Goal: Transaction & Acquisition: Purchase product/service

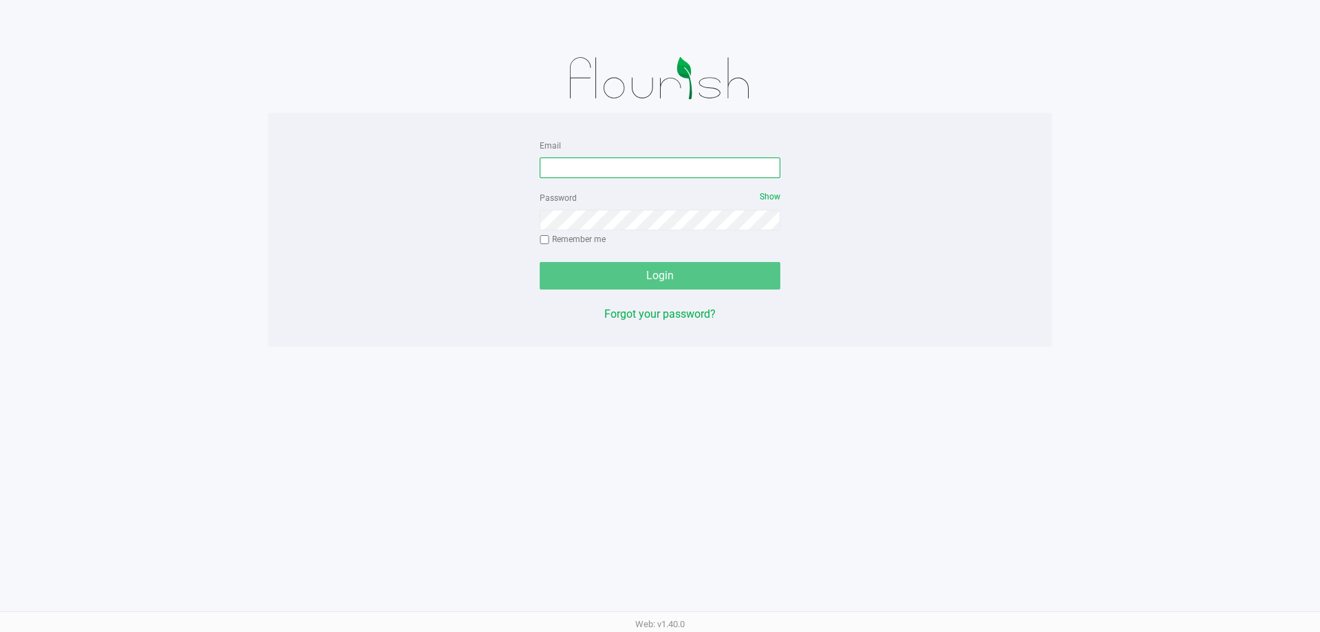
click at [637, 172] on input "Email" at bounding box center [660, 167] width 241 height 21
type input "[EMAIL_ADDRESS][DOMAIN_NAME]"
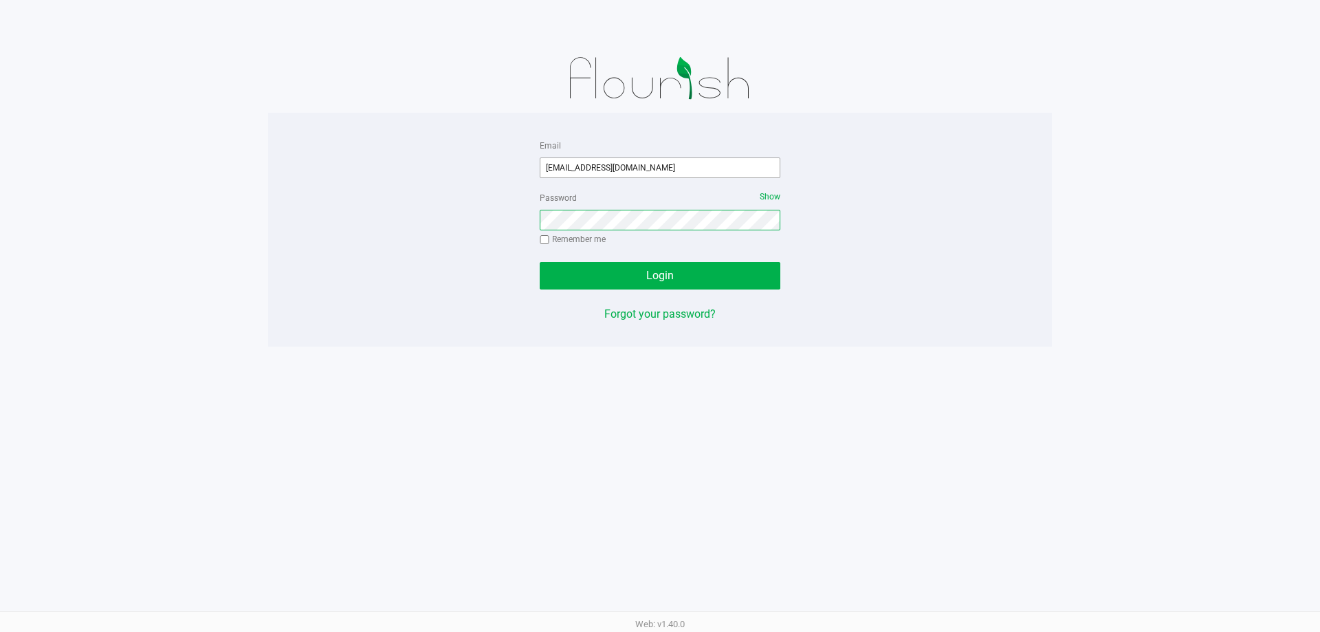
click at [540, 262] on button "Login" at bounding box center [660, 275] width 241 height 27
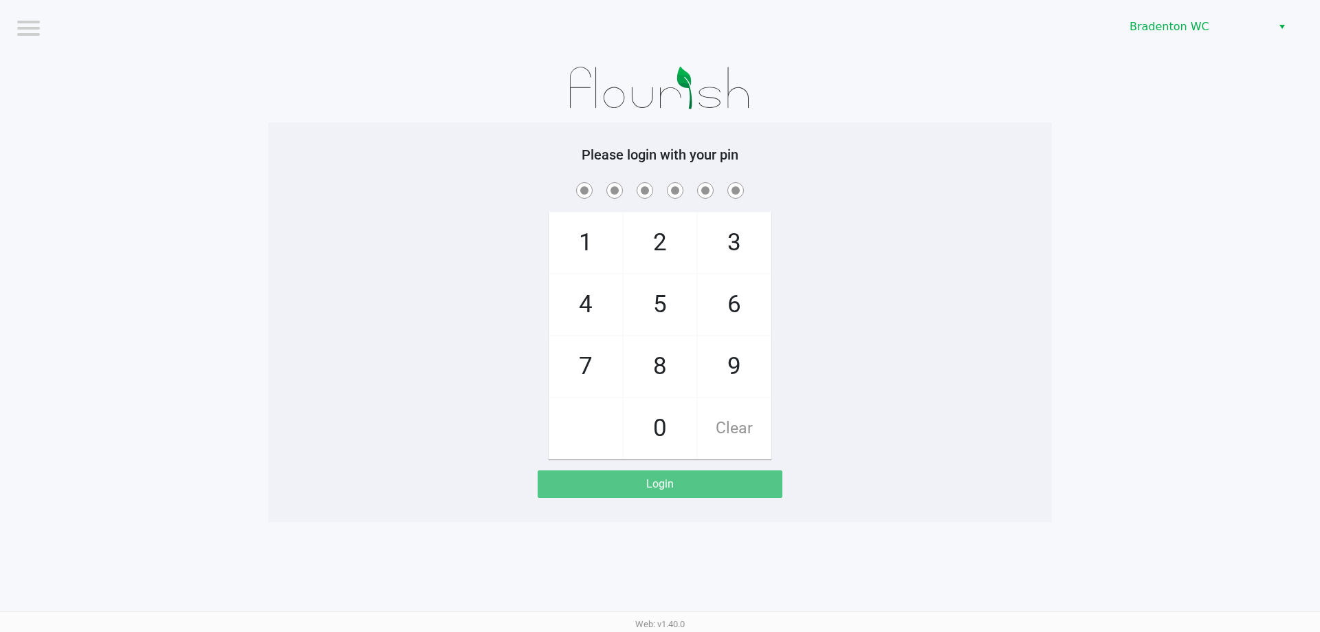
click at [669, 370] on span "8" at bounding box center [659, 366] width 73 height 60
checkbox input "true"
click at [659, 311] on span "5" at bounding box center [659, 304] width 73 height 60
checkbox input "true"
click at [656, 302] on span "5" at bounding box center [659, 304] width 73 height 60
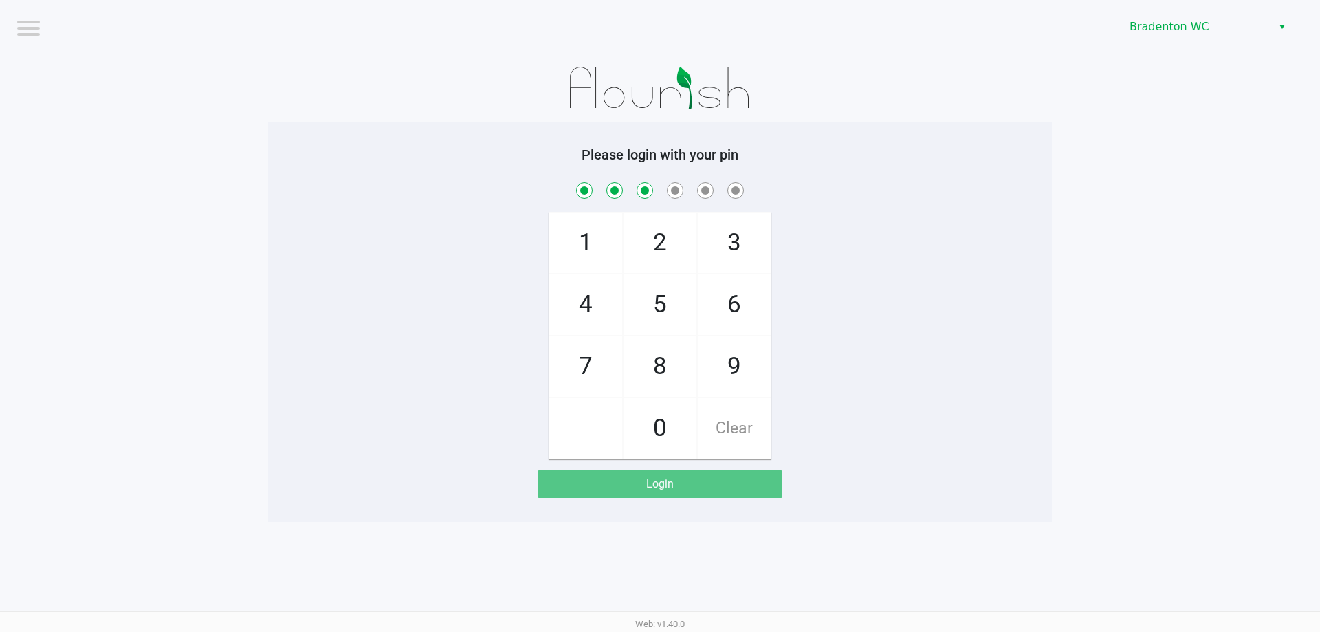
checkbox input "true"
click at [744, 254] on span "3" at bounding box center [734, 242] width 73 height 60
checkbox input "true"
click at [579, 362] on span "7" at bounding box center [585, 366] width 73 height 60
checkbox input "true"
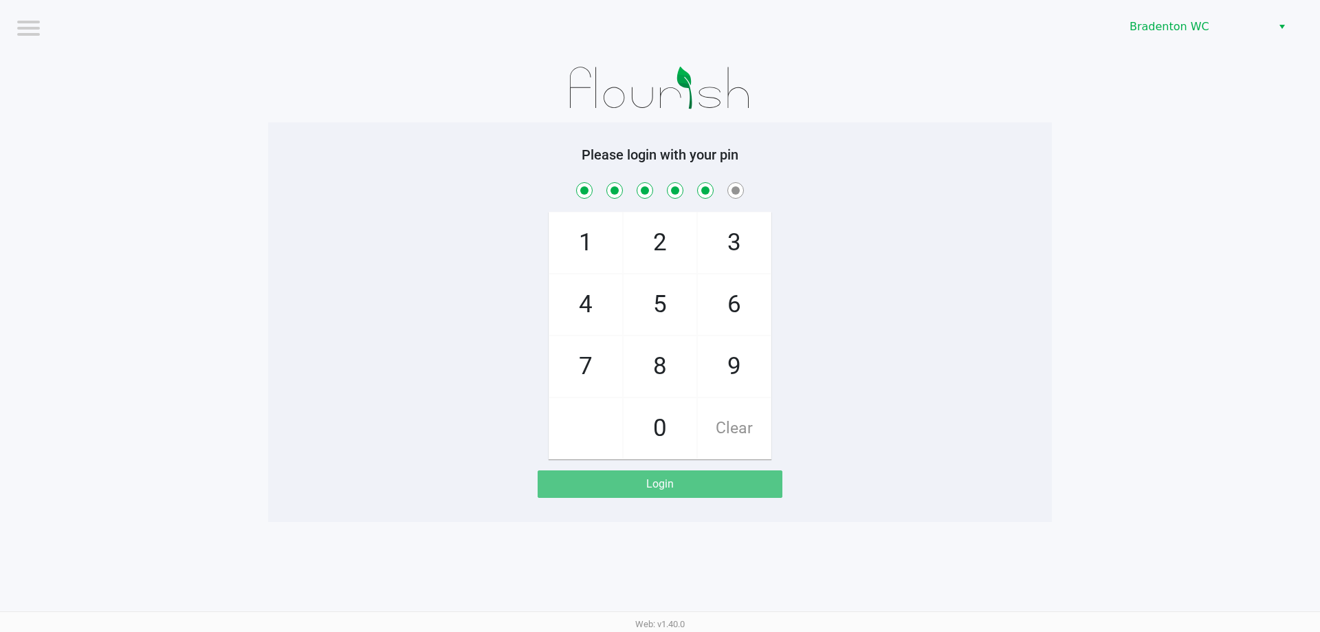
click at [581, 243] on span "1" at bounding box center [585, 242] width 73 height 60
checkbox input "true"
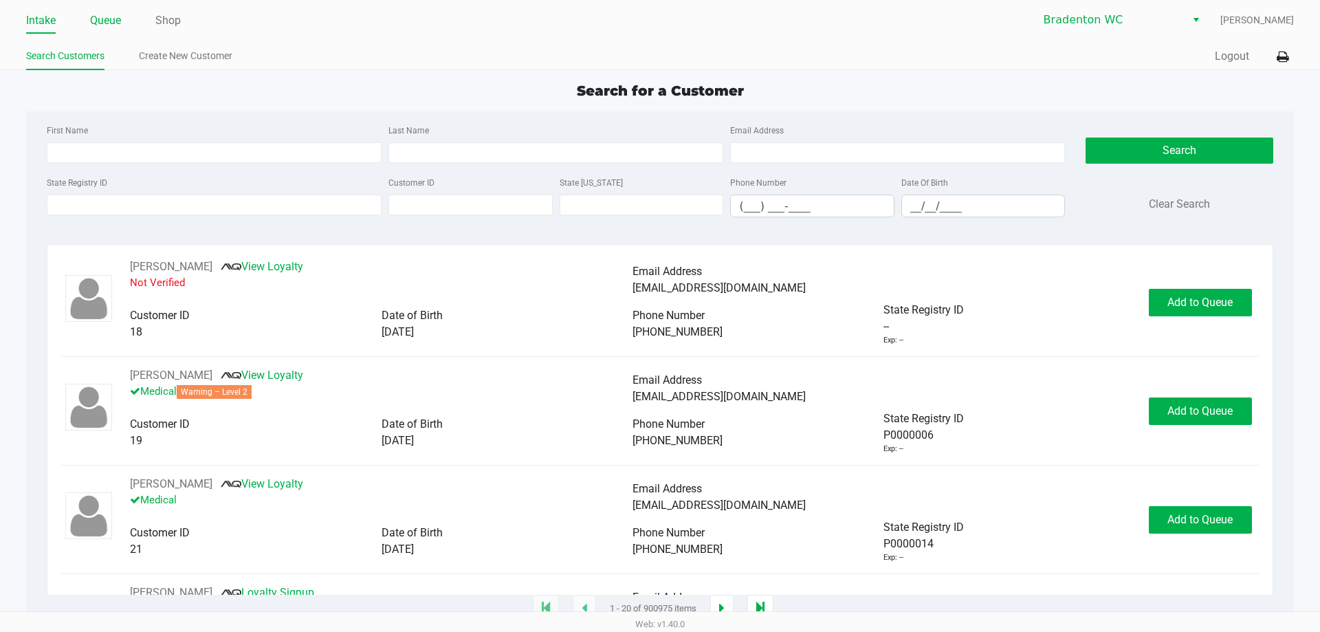
click at [113, 30] on link "Queue" at bounding box center [105, 20] width 31 height 19
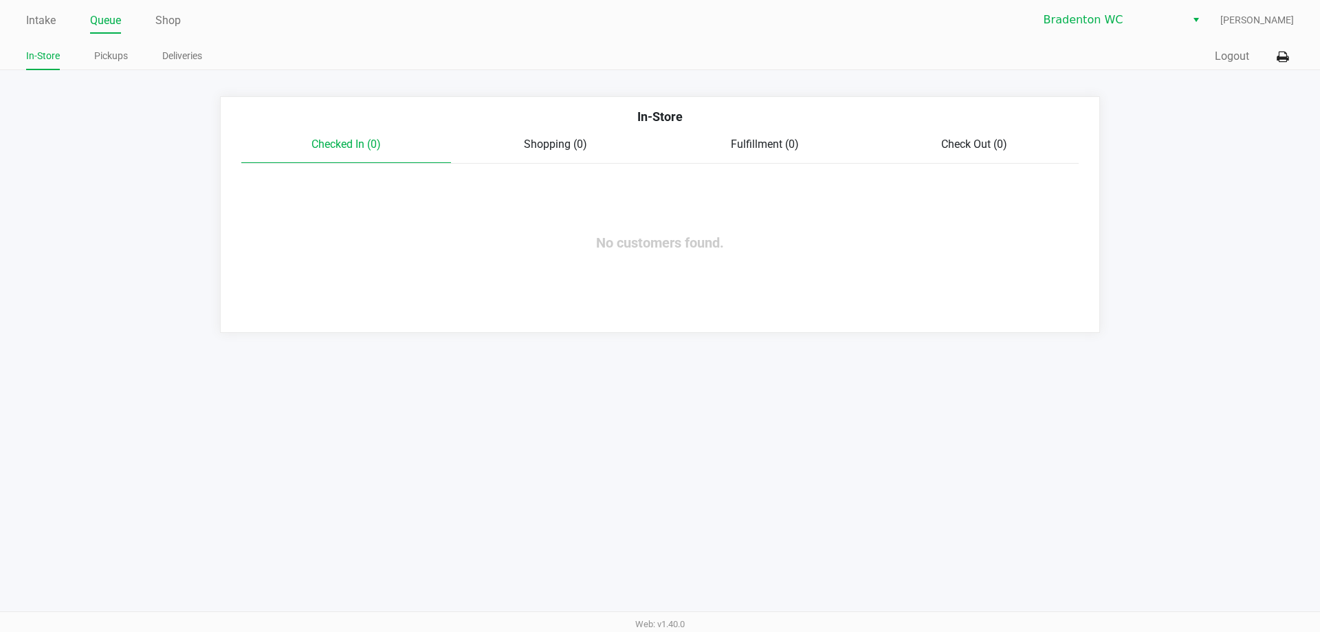
click at [109, 52] on link "Pickups" at bounding box center [111, 55] width 34 height 17
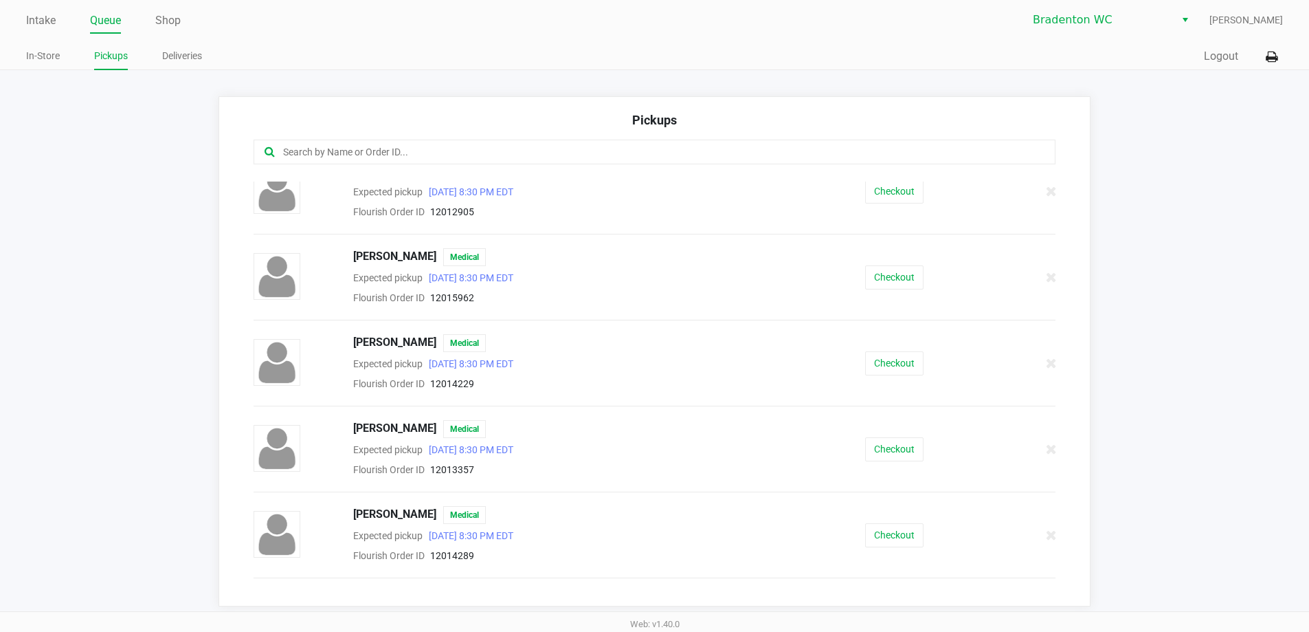
scroll to position [368, 0]
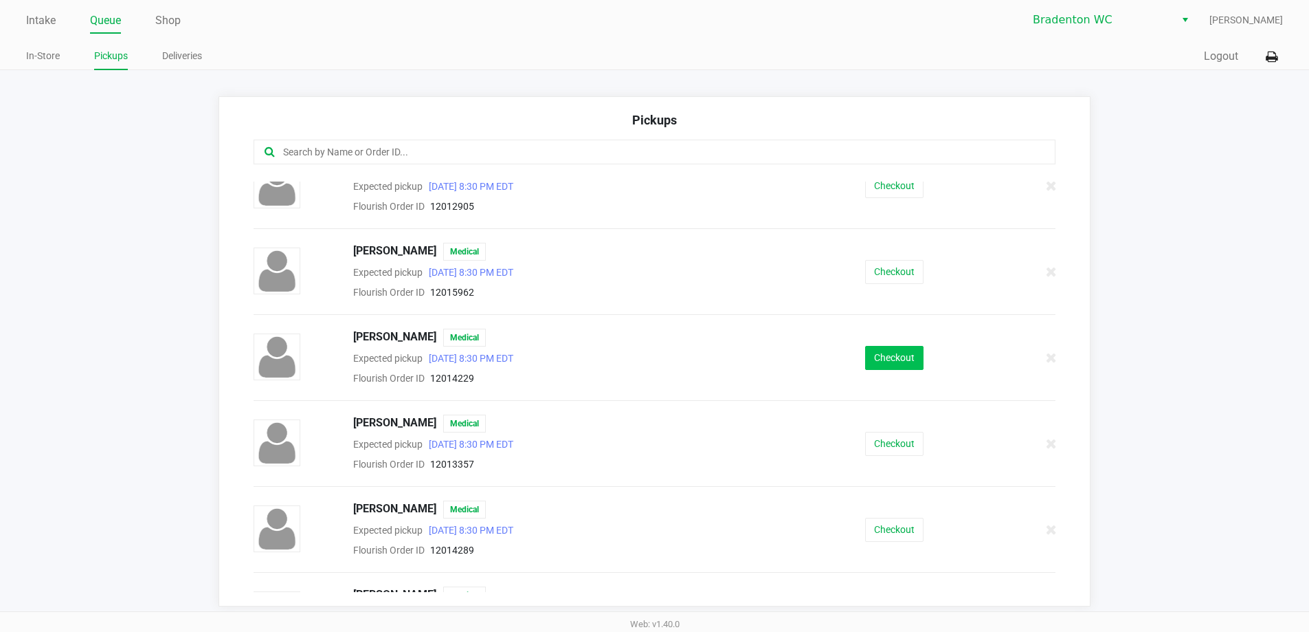
click at [890, 360] on button "Checkout" at bounding box center [894, 358] width 58 height 24
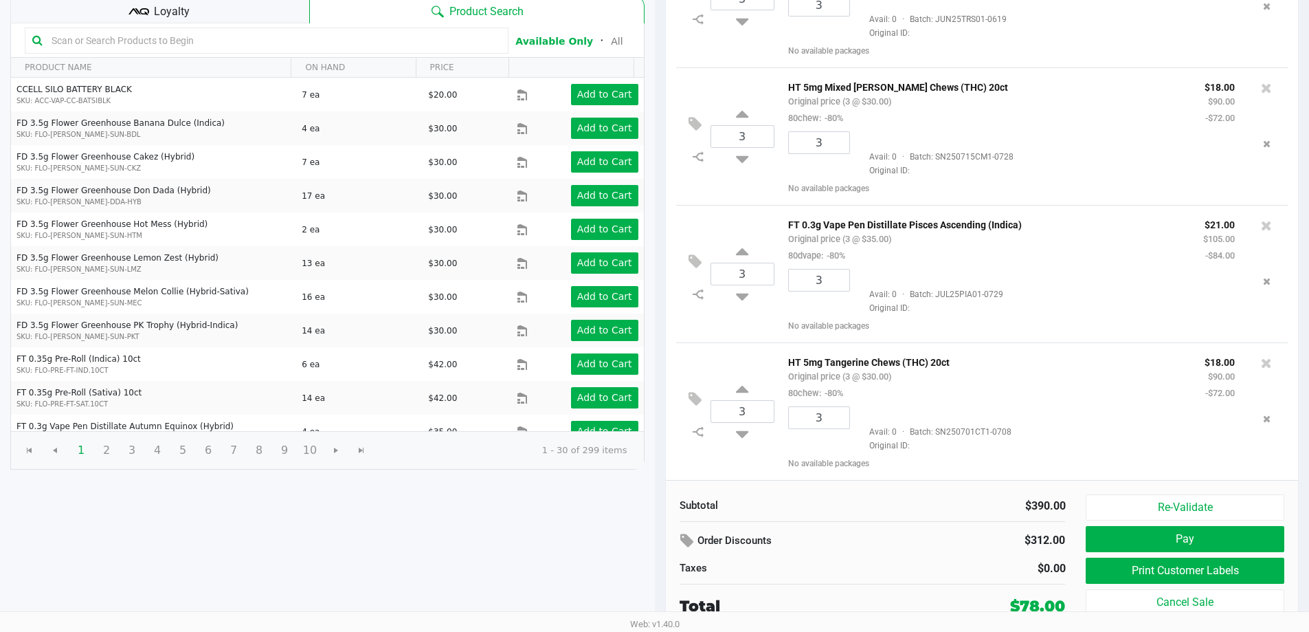
scroll to position [21, 0]
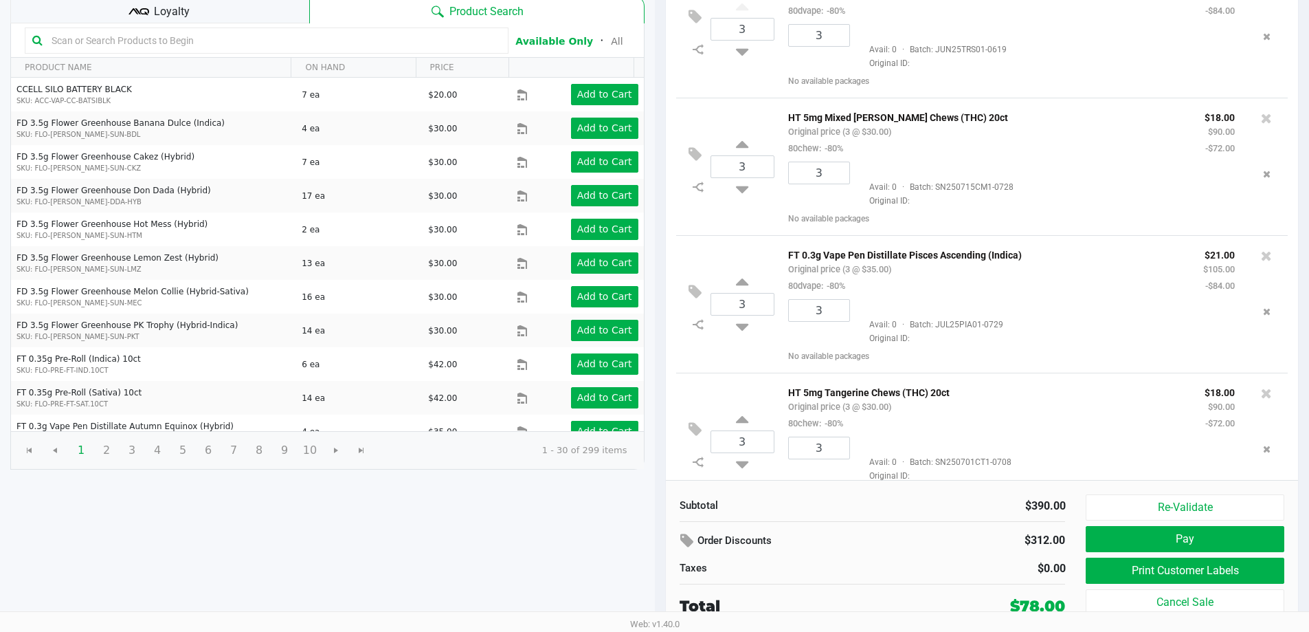
click at [1125, 568] on button "Print Customer Labels" at bounding box center [1185, 570] width 198 height 26
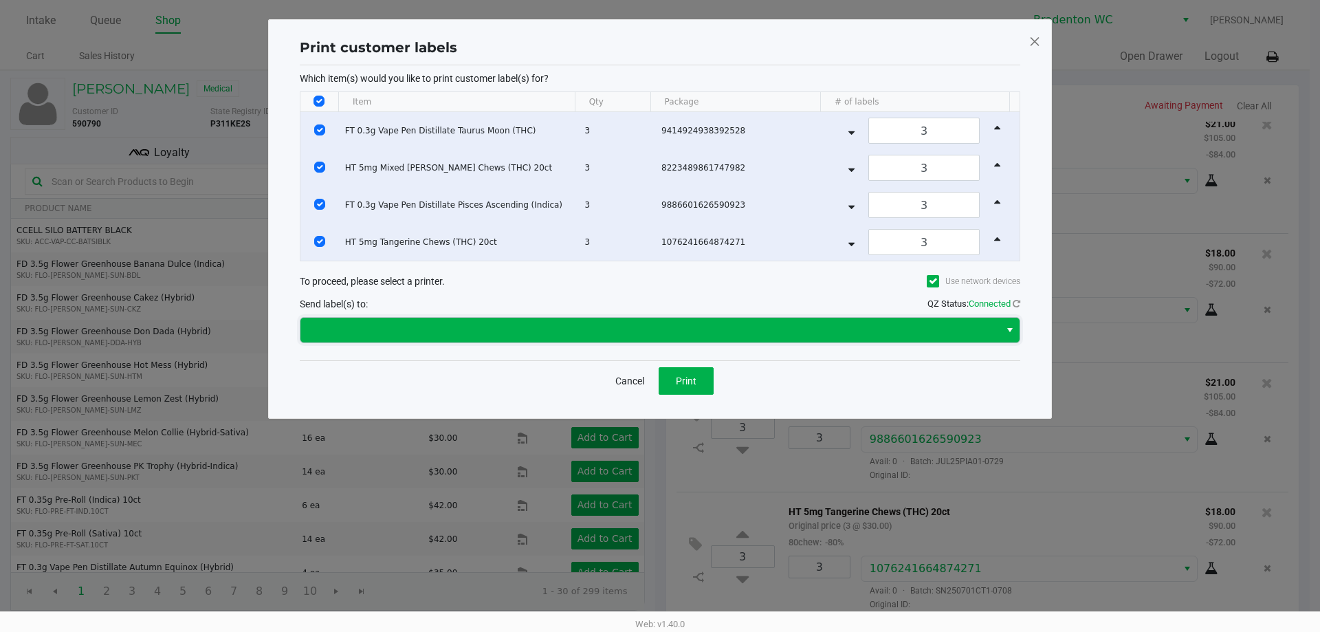
click at [580, 325] on span at bounding box center [650, 330] width 683 height 16
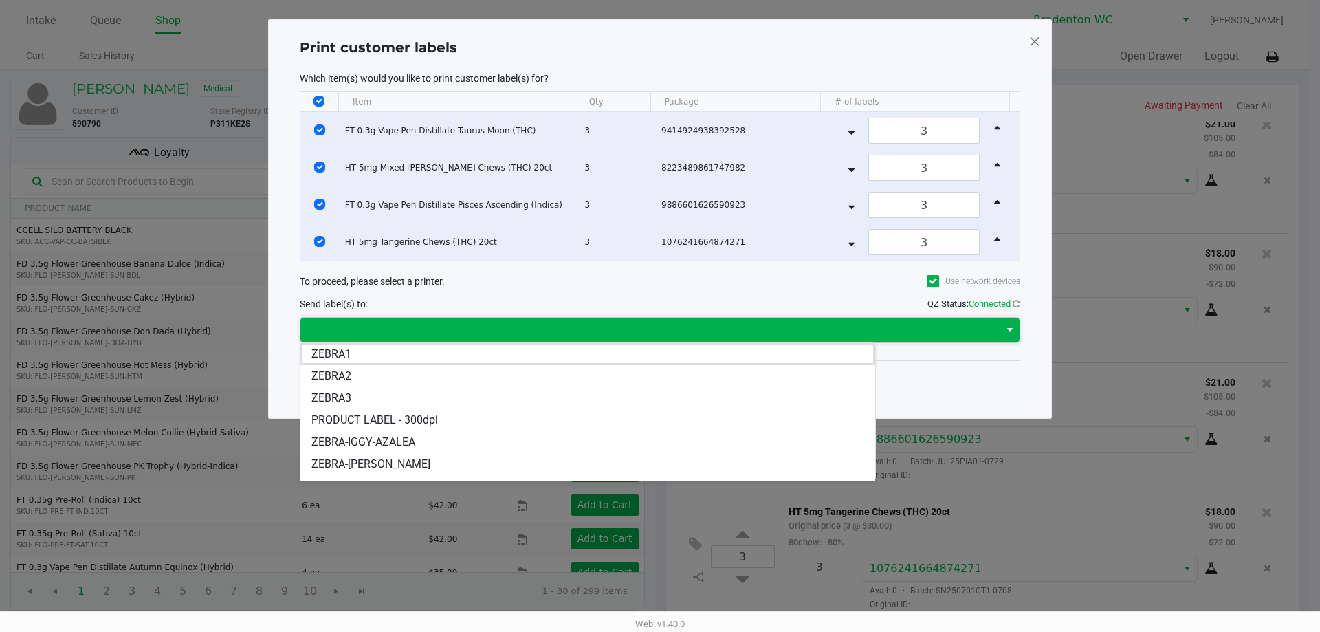
scroll to position [82, 0]
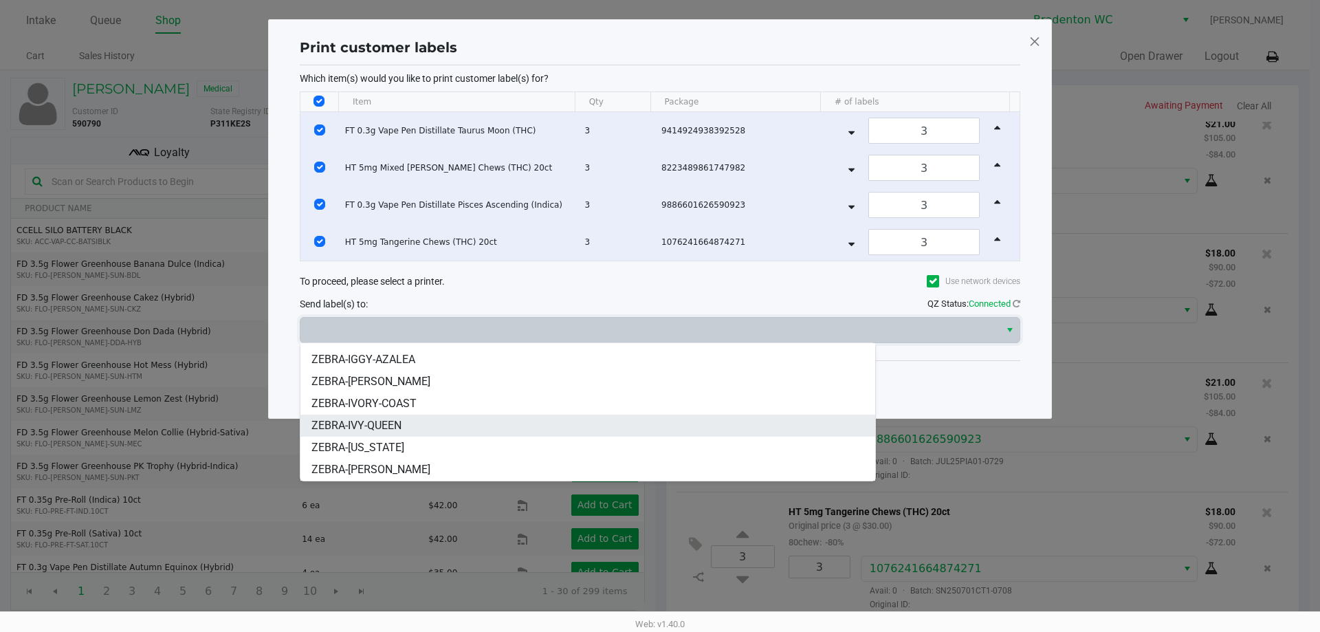
click at [406, 419] on li "ZEBRA-IVY-QUEEN" at bounding box center [587, 425] width 575 height 22
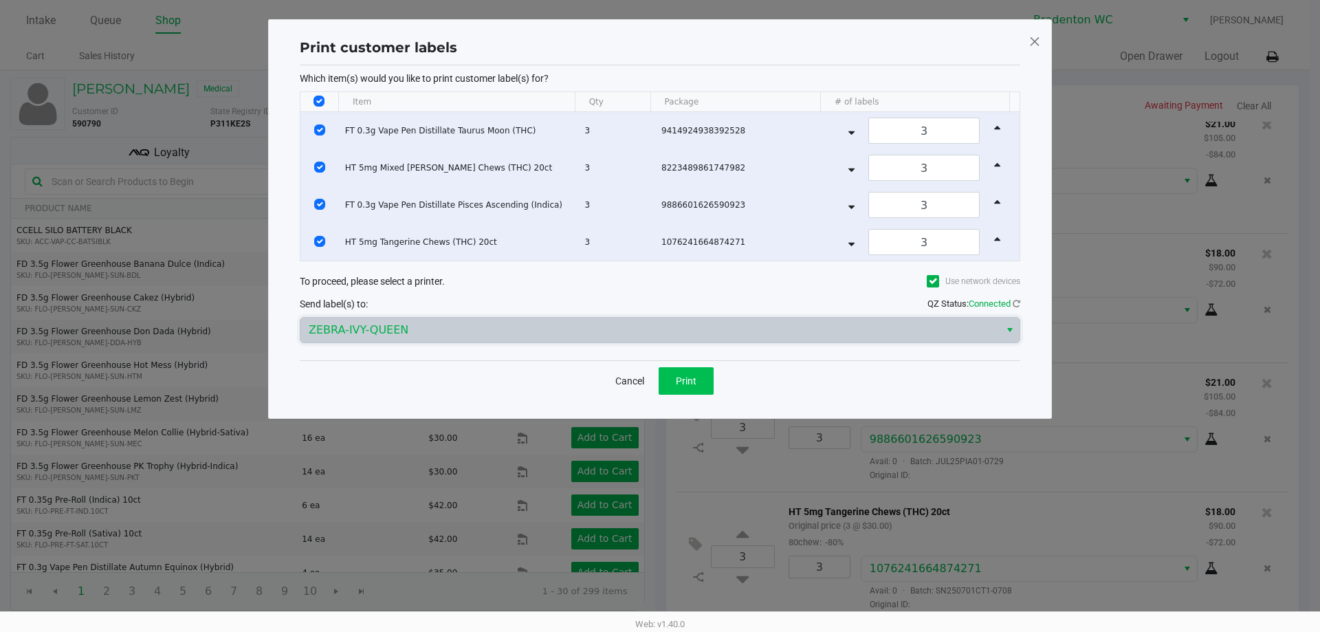
click at [685, 381] on span "Print" at bounding box center [686, 380] width 21 height 11
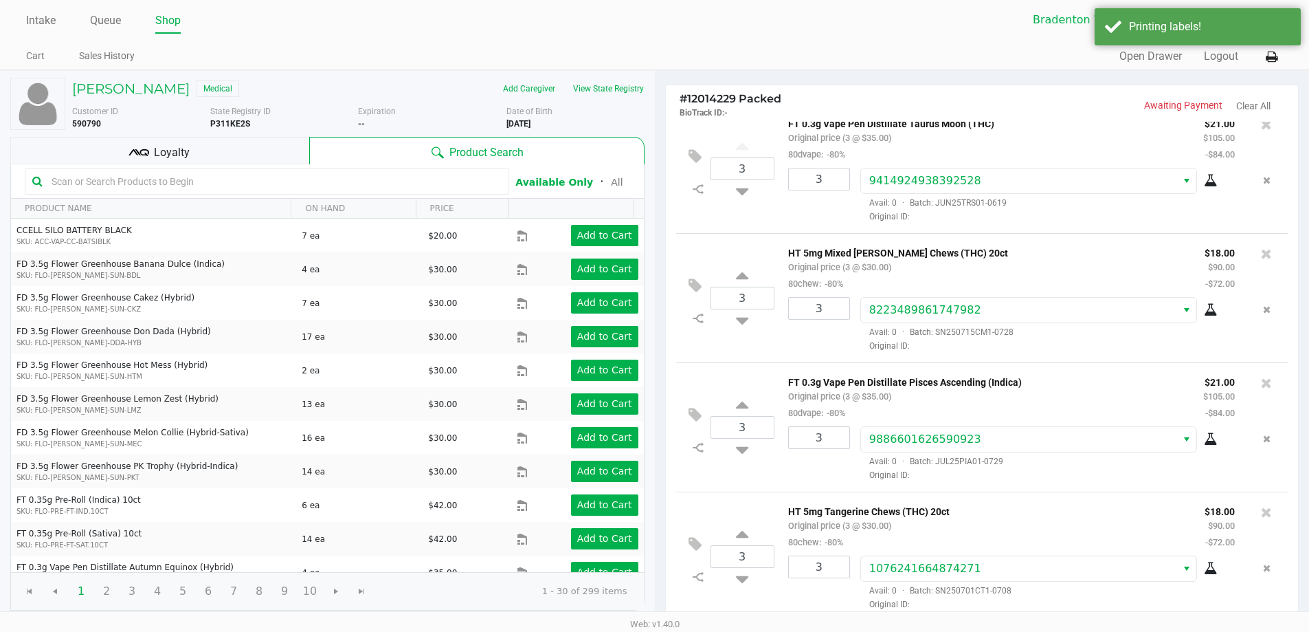
click at [1272, 58] on icon at bounding box center [1272, 57] width 12 height 10
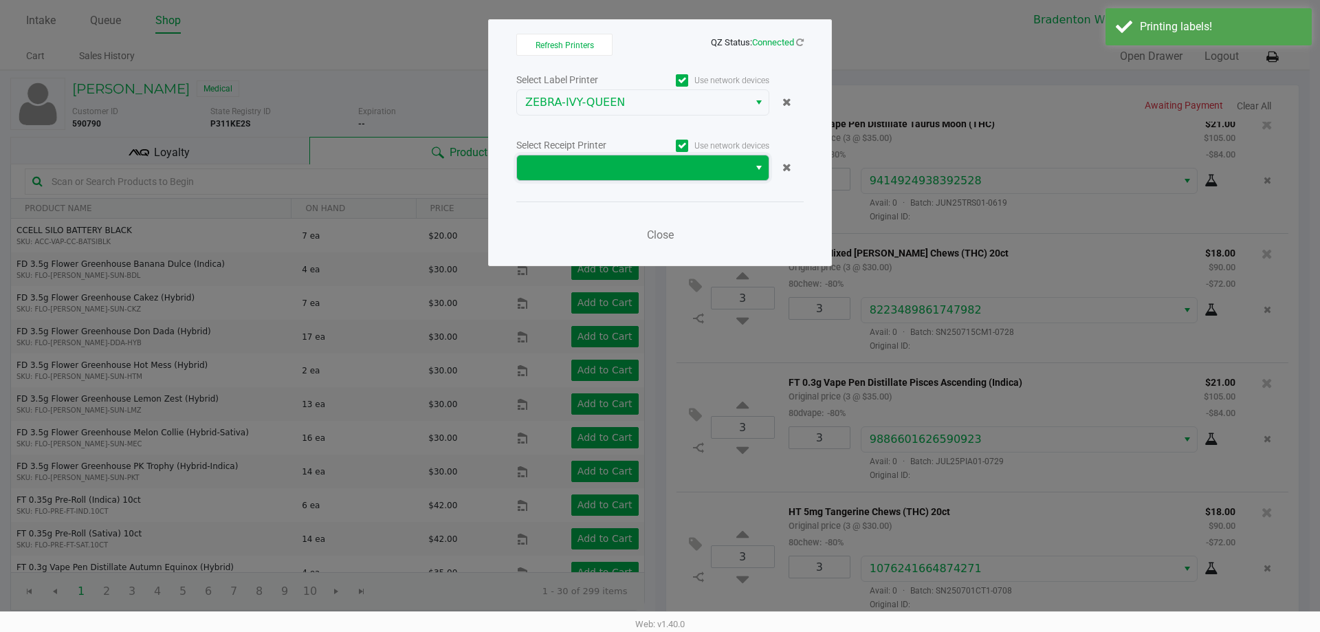
click at [664, 178] on span at bounding box center [633, 167] width 232 height 25
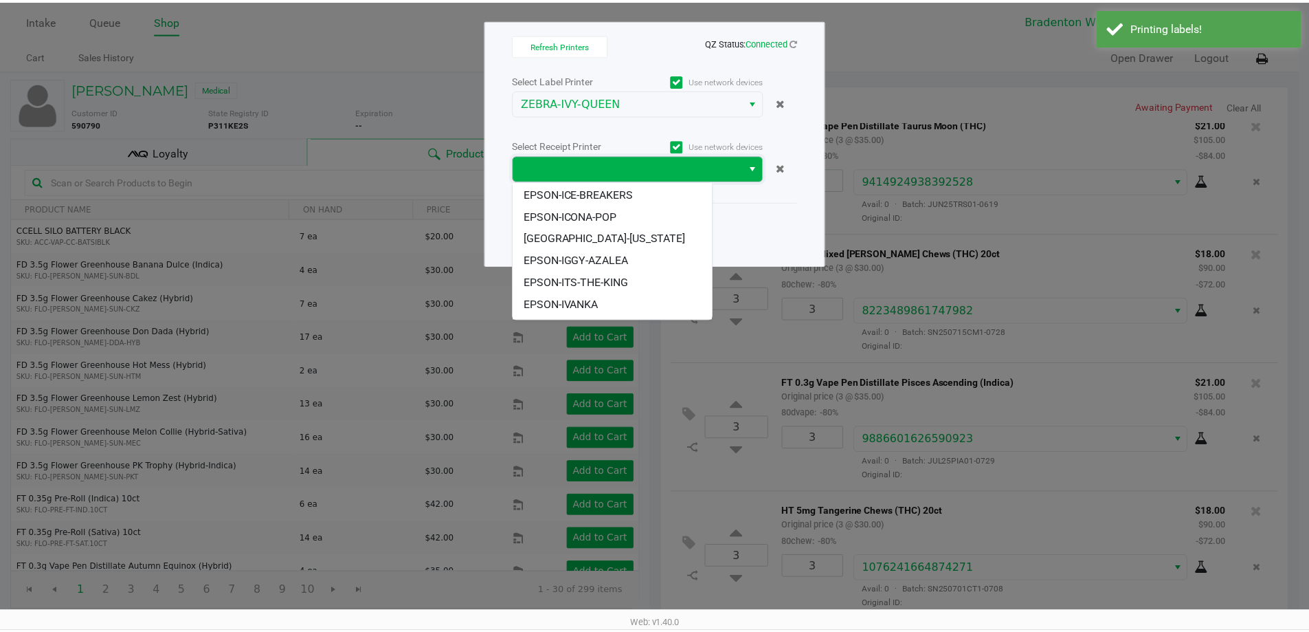
scroll to position [126, 0]
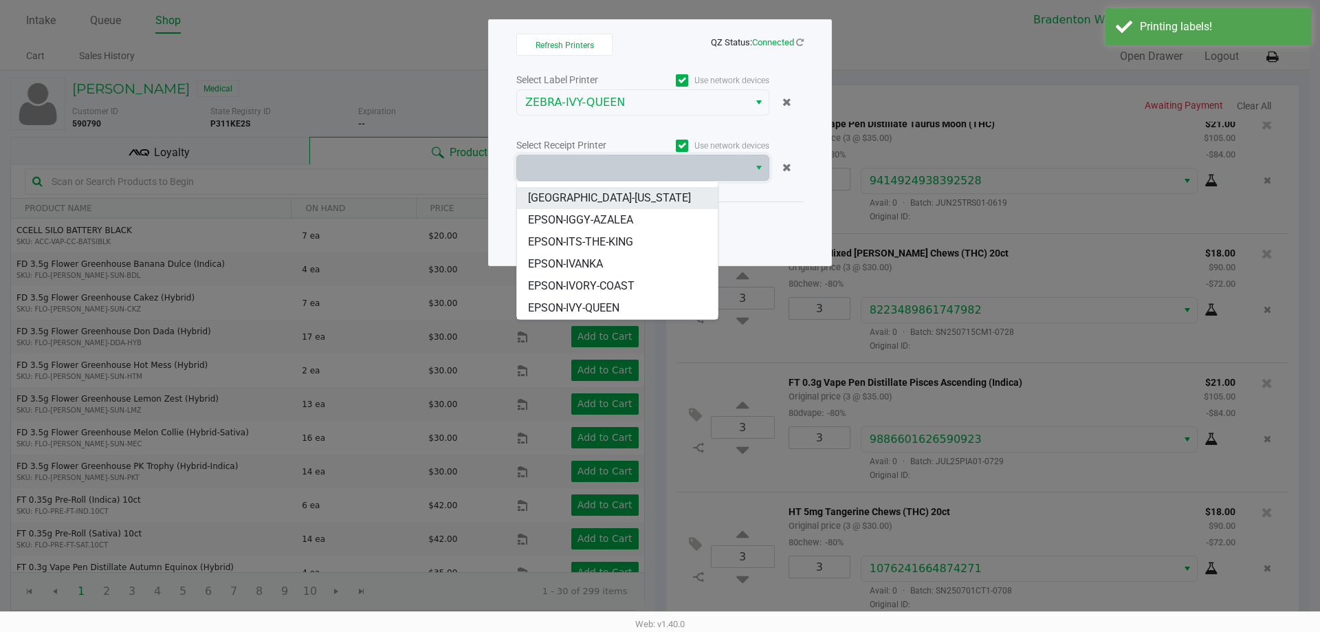
click at [612, 198] on li "[GEOGRAPHIC_DATA]-[US_STATE]" at bounding box center [617, 198] width 201 height 22
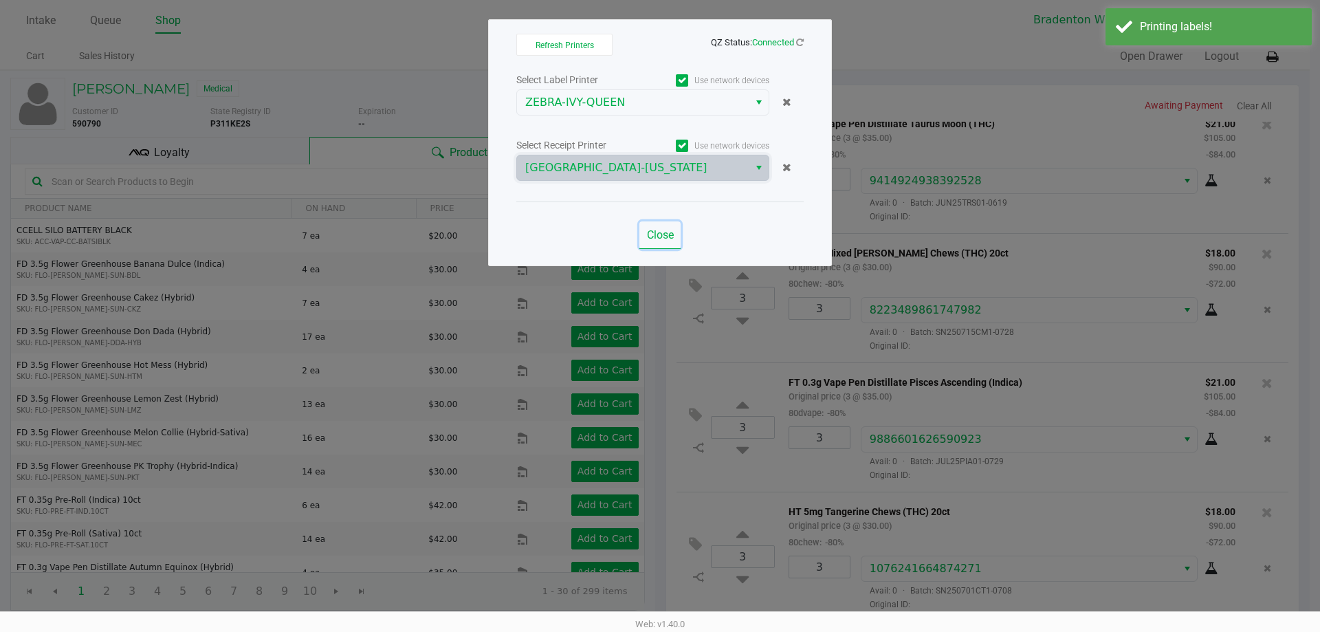
click at [659, 232] on span "Close" at bounding box center [660, 234] width 27 height 13
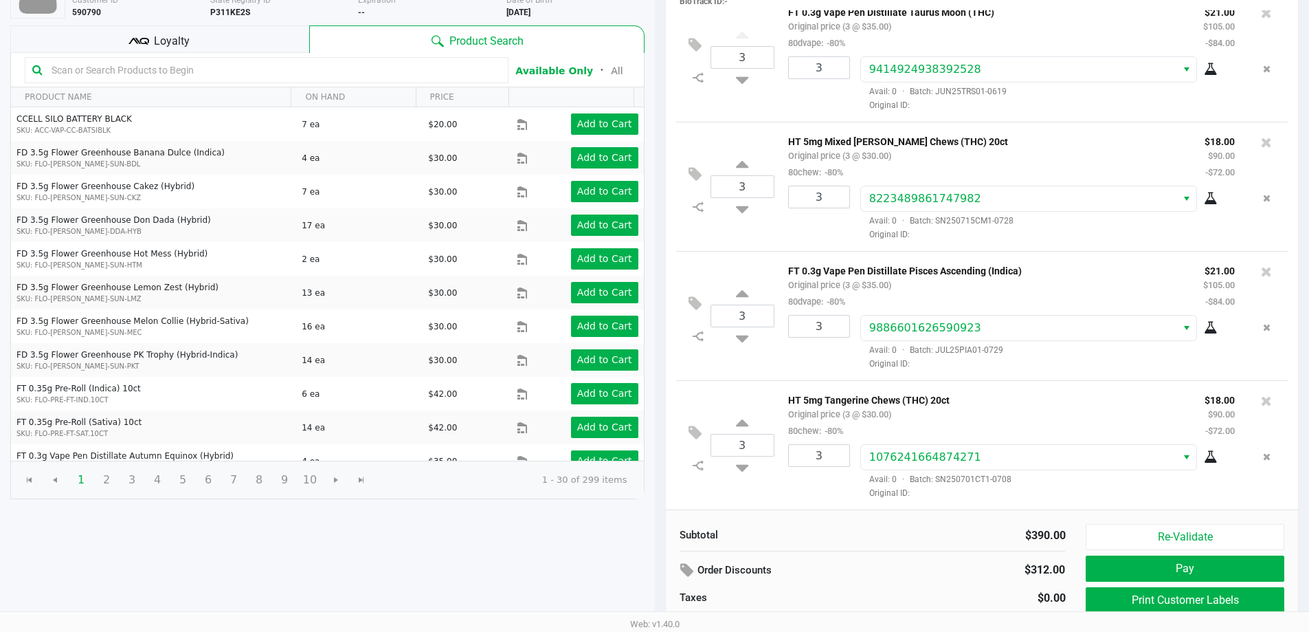
scroll to position [141, 0]
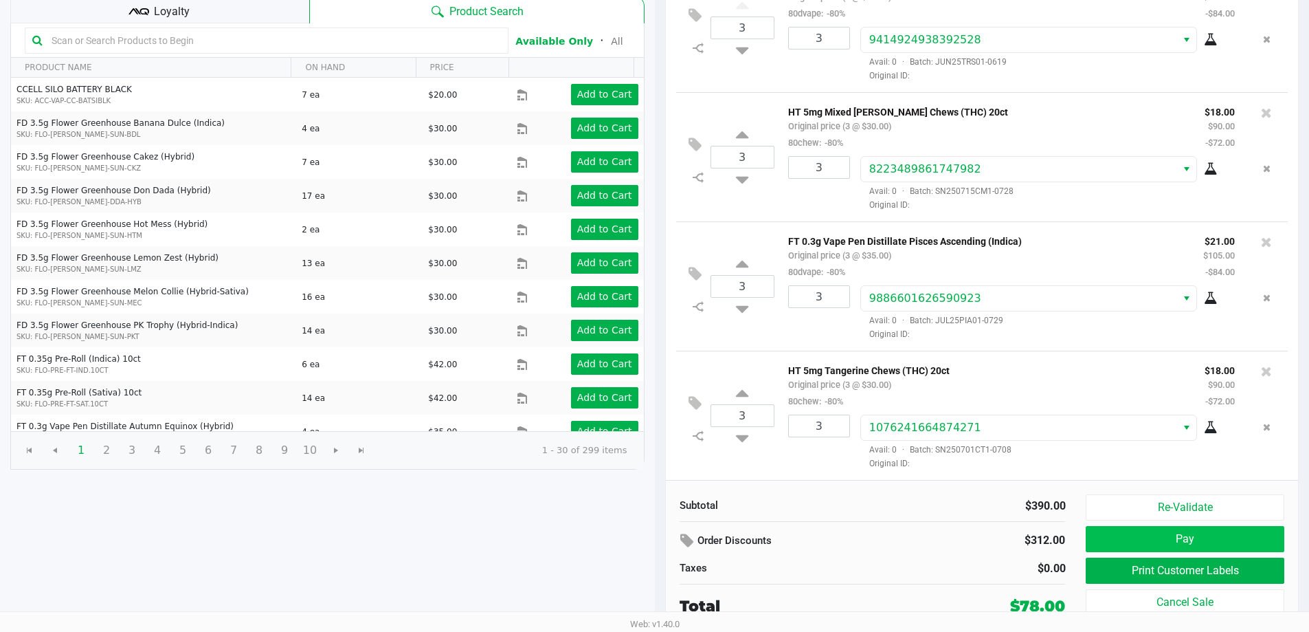
click at [1124, 540] on button "Pay" at bounding box center [1185, 539] width 198 height 26
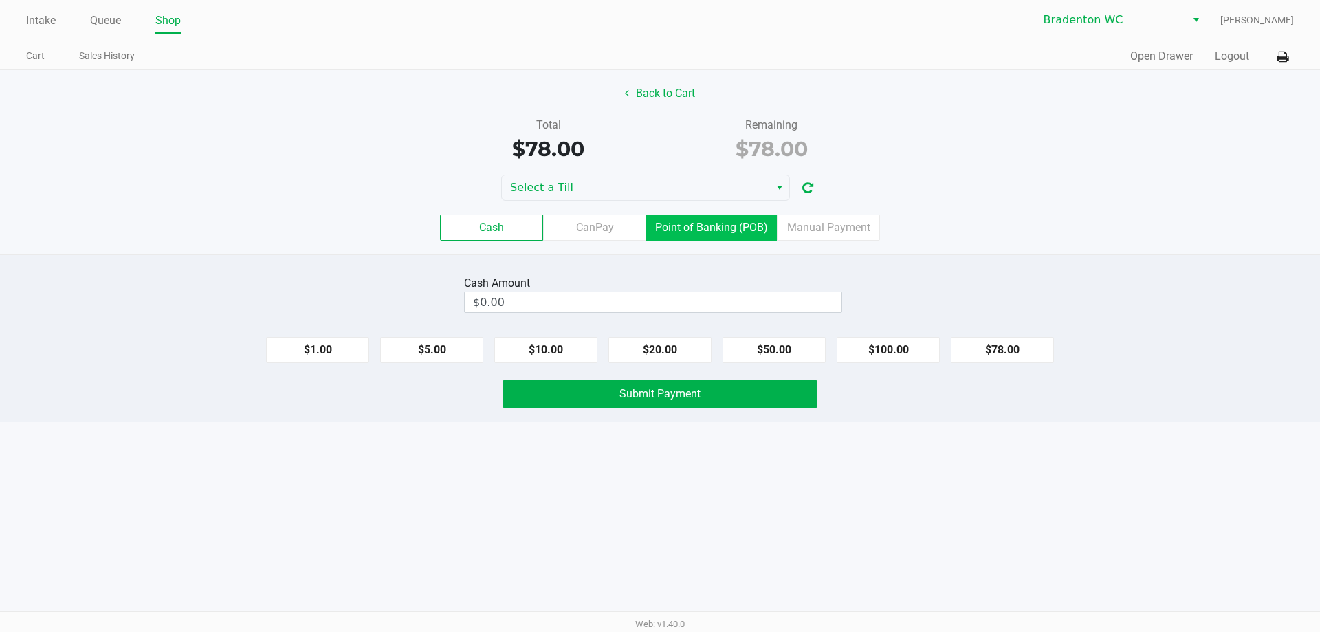
click at [727, 219] on label "Point of Banking (POB)" at bounding box center [711, 227] width 131 height 26
click at [0, 0] on 7 "Point of Banking (POB)" at bounding box center [0, 0] width 0 height 0
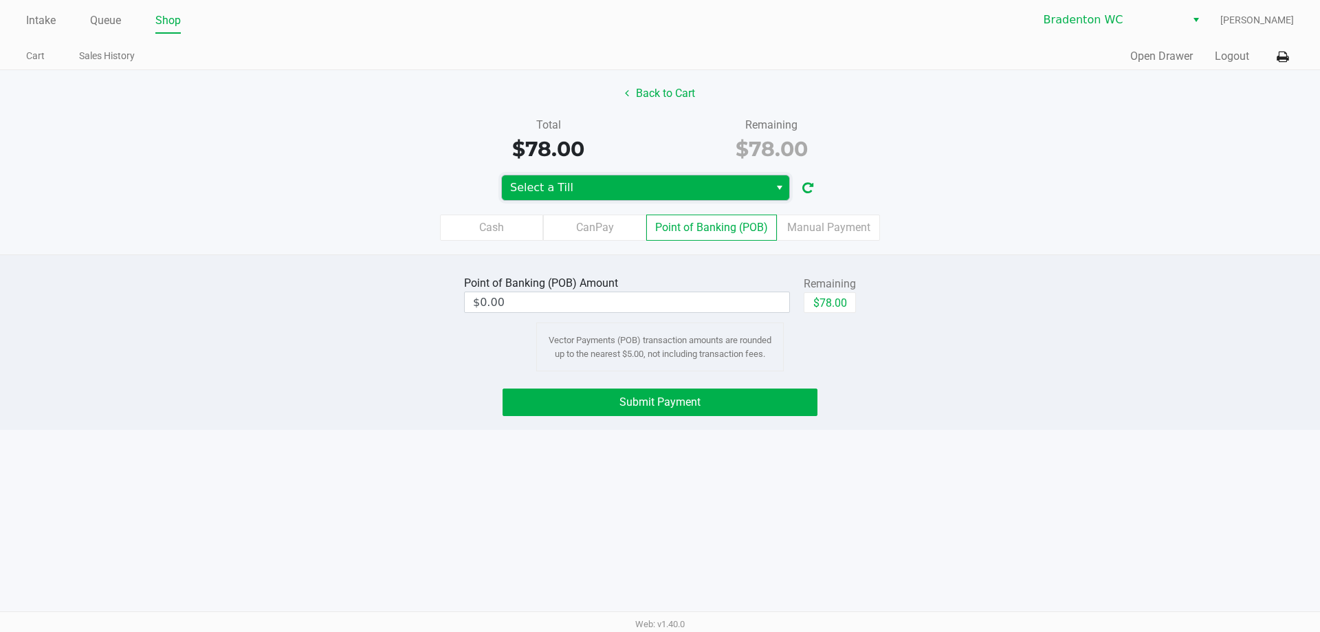
click at [723, 184] on span "Select a Till" at bounding box center [635, 187] width 251 height 16
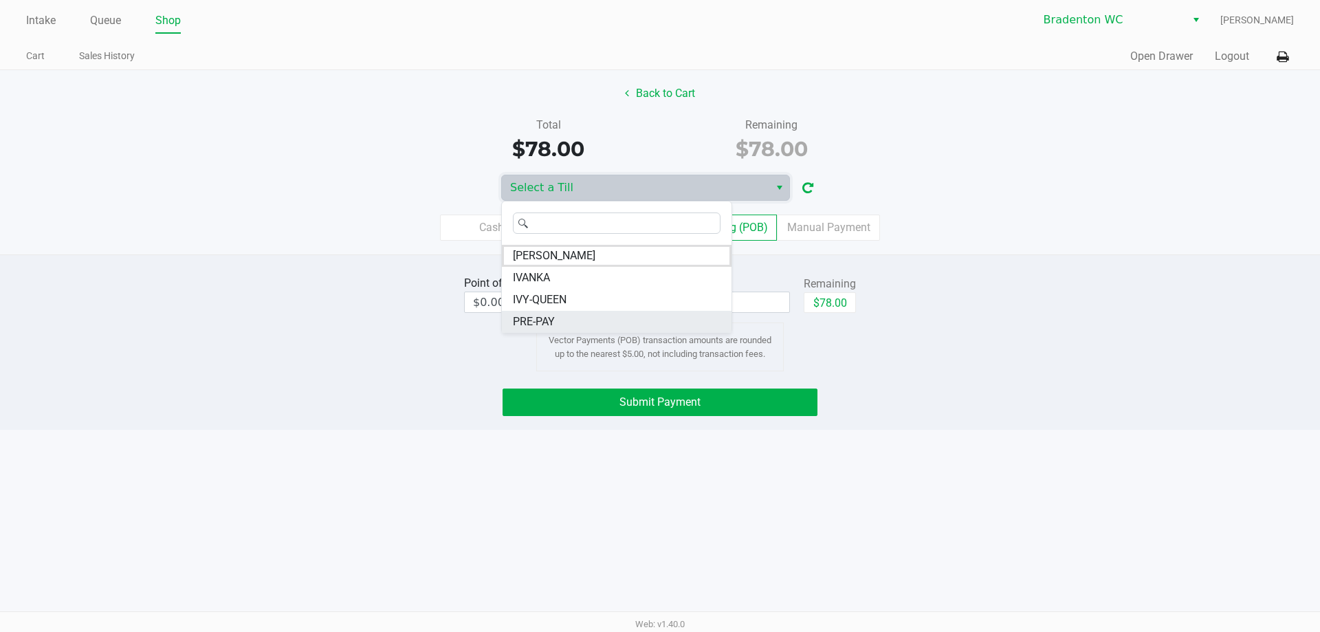
click at [557, 317] on li "PRE-PAY" at bounding box center [617, 322] width 230 height 22
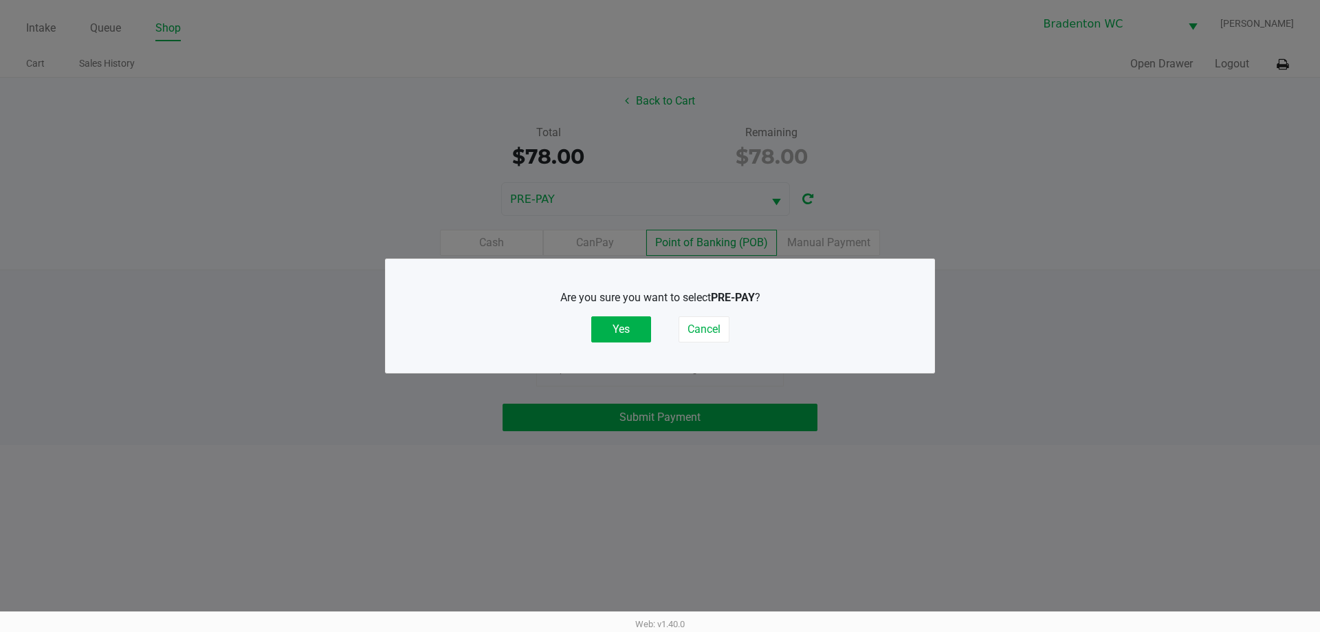
click at [612, 329] on button "Yes" at bounding box center [621, 329] width 60 height 26
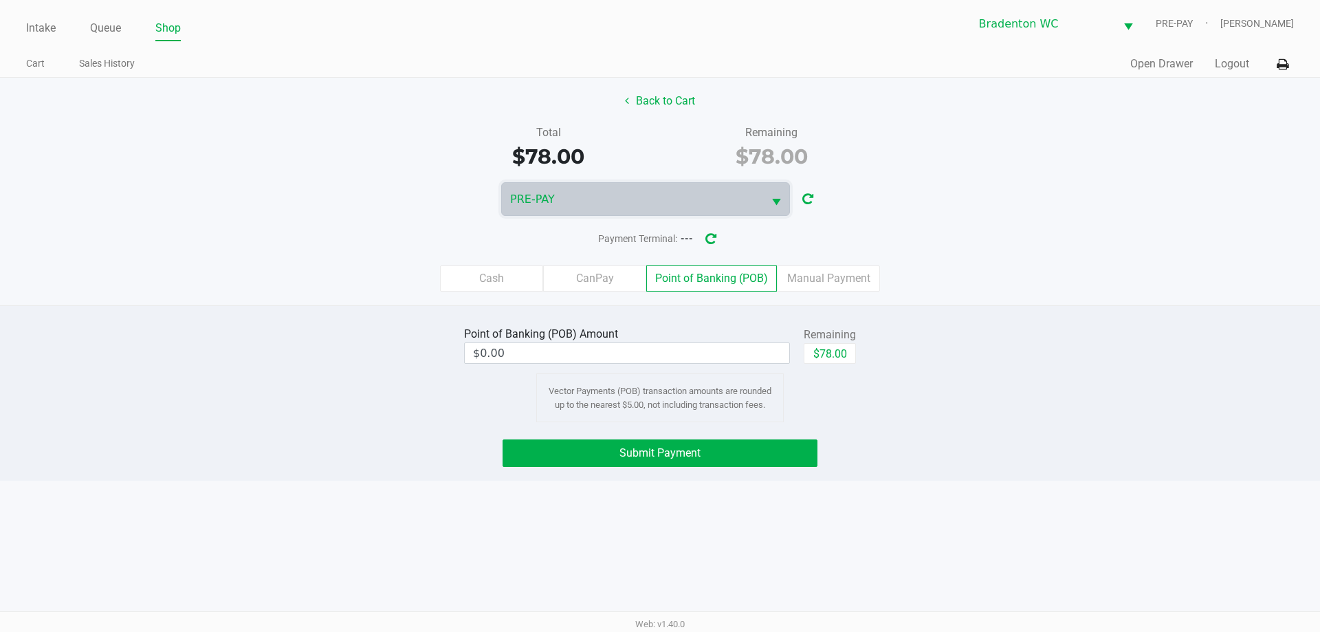
click at [837, 276] on label "Manual Payment" at bounding box center [828, 278] width 103 height 26
click at [0, 0] on 8 "Manual Payment" at bounding box center [0, 0] width 0 height 0
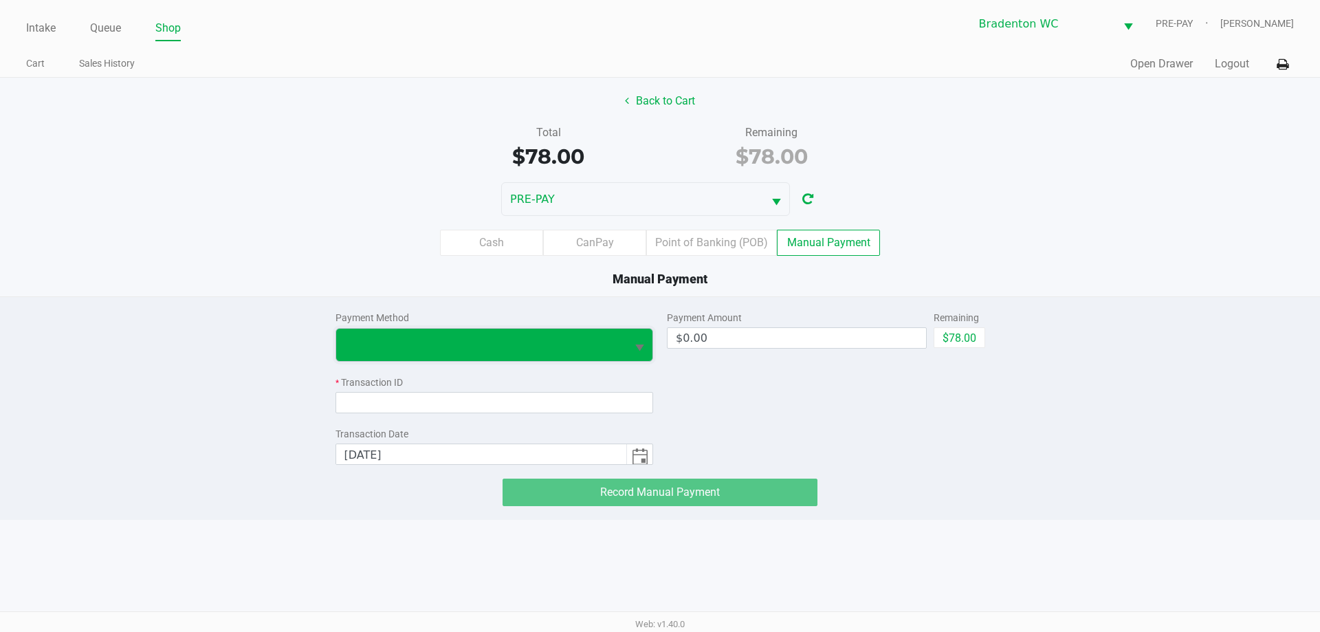
click at [461, 356] on span at bounding box center [481, 345] width 291 height 32
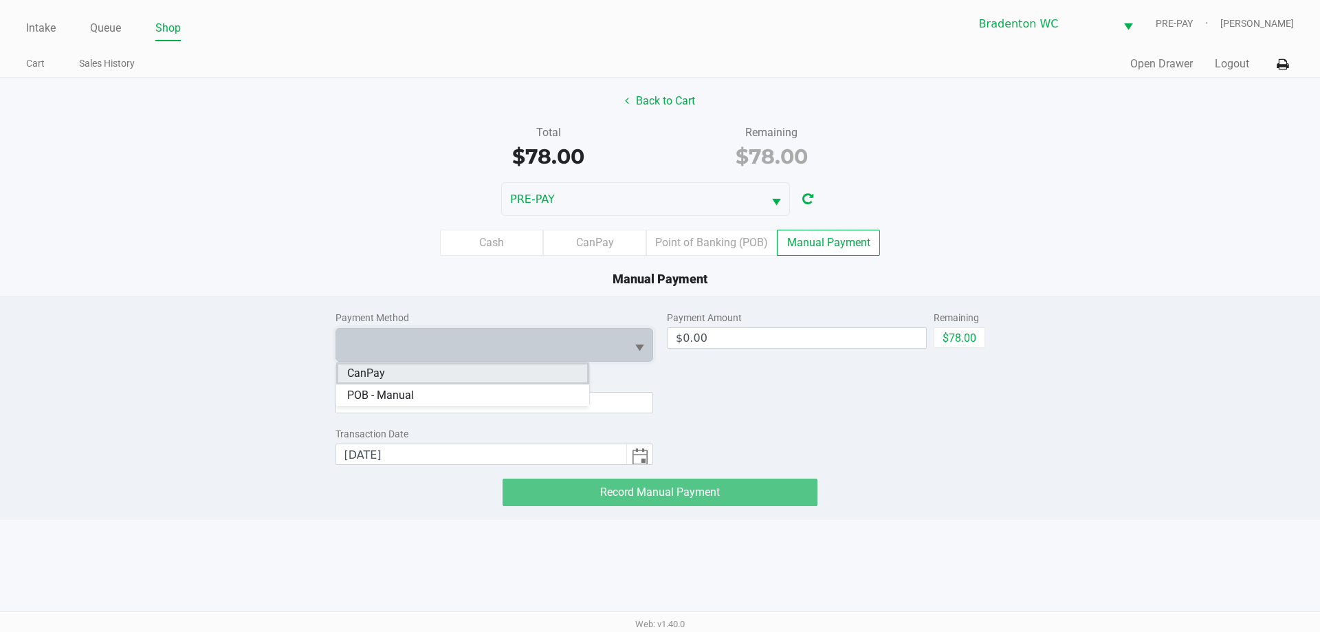
click at [412, 370] on li "CanPay" at bounding box center [462, 373] width 253 height 22
click at [421, 403] on input at bounding box center [494, 402] width 318 height 21
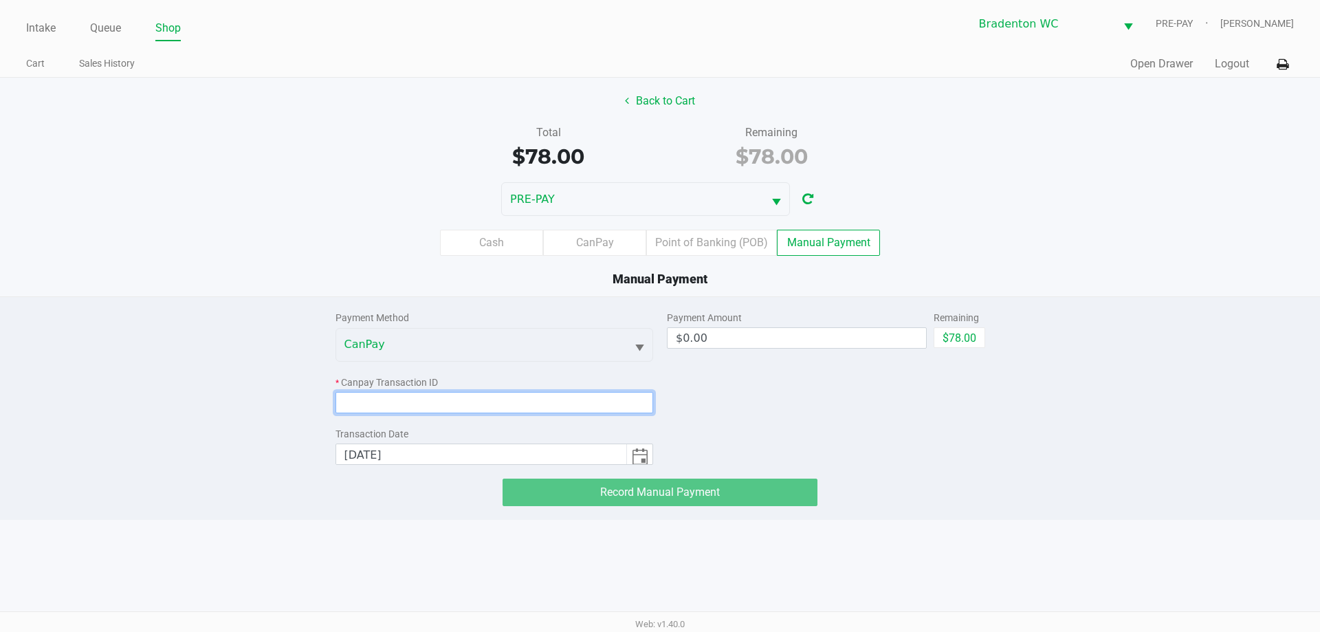
drag, startPoint x: 586, startPoint y: 390, endPoint x: 564, endPoint y: 405, distance: 26.3
paste input "A9UTEYARE2ER"
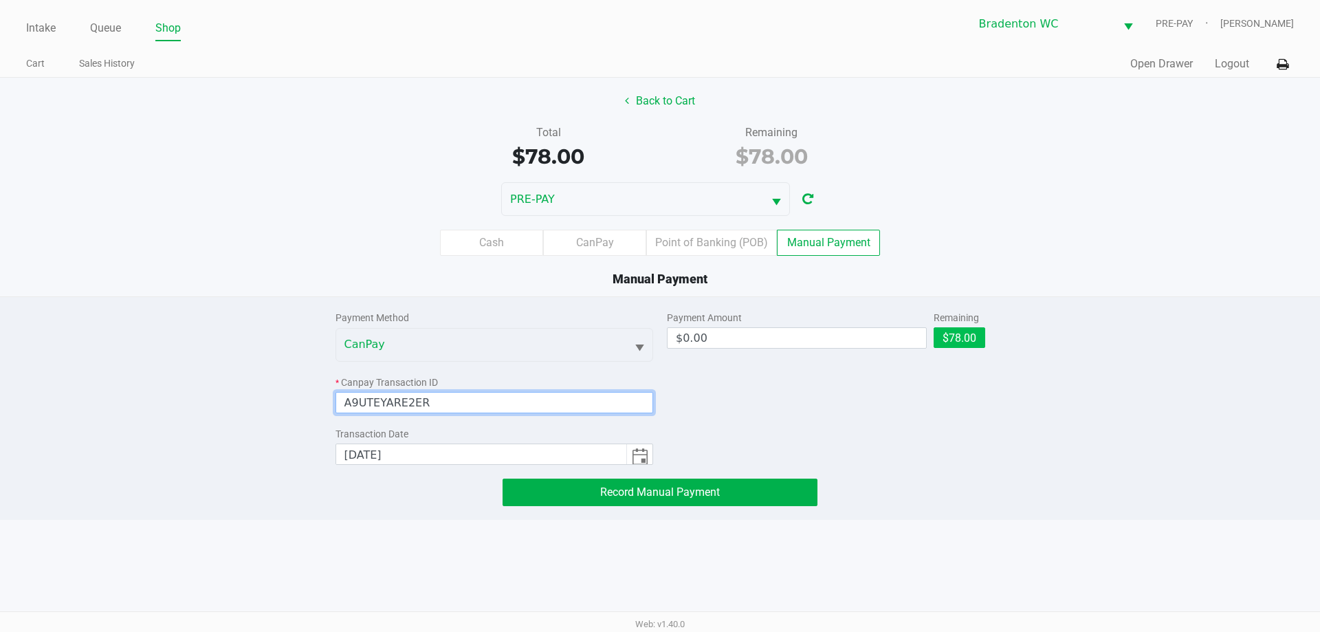
type input "A9UTEYARE2ER"
click at [956, 336] on button "$78.00" at bounding box center [959, 337] width 52 height 21
type input "$78.00"
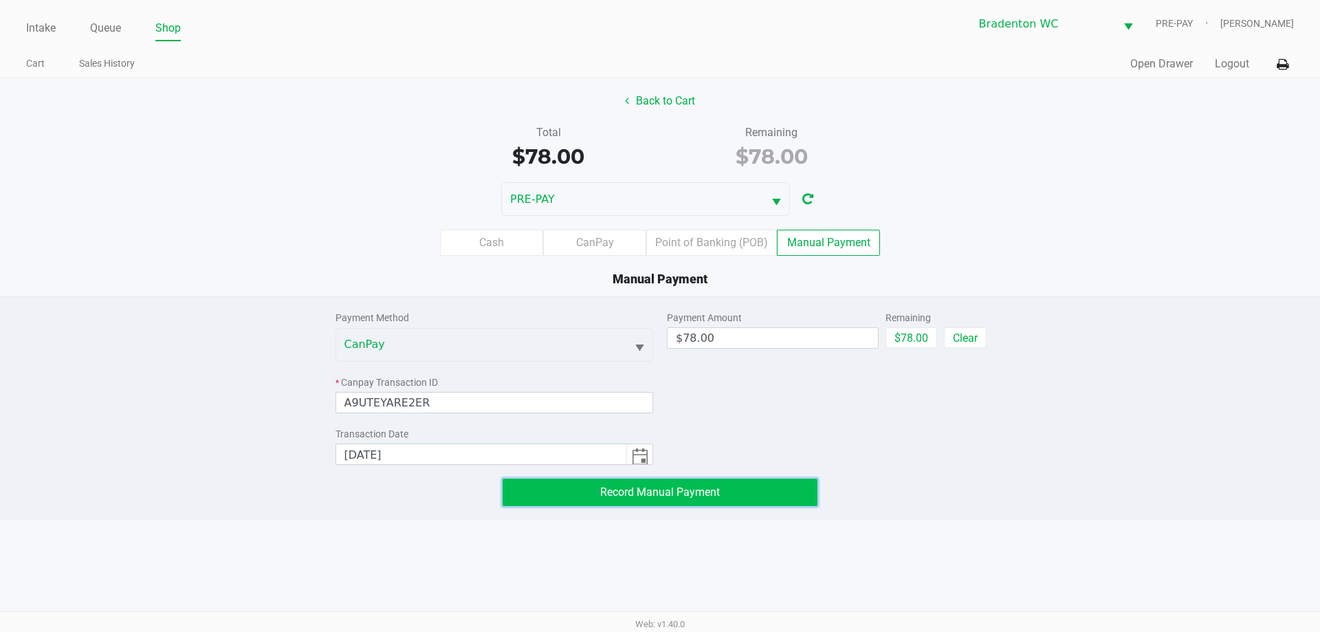
click at [685, 502] on button "Record Manual Payment" at bounding box center [659, 491] width 315 height 27
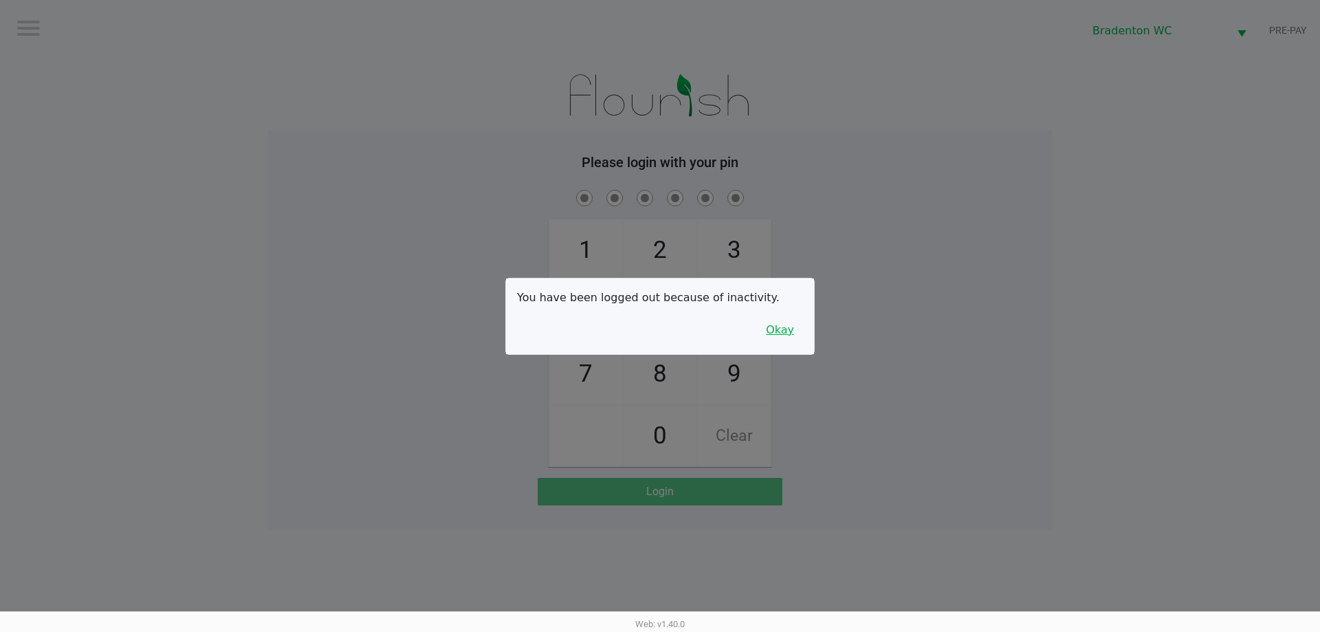
click at [794, 324] on button "Okay" at bounding box center [780, 330] width 46 height 26
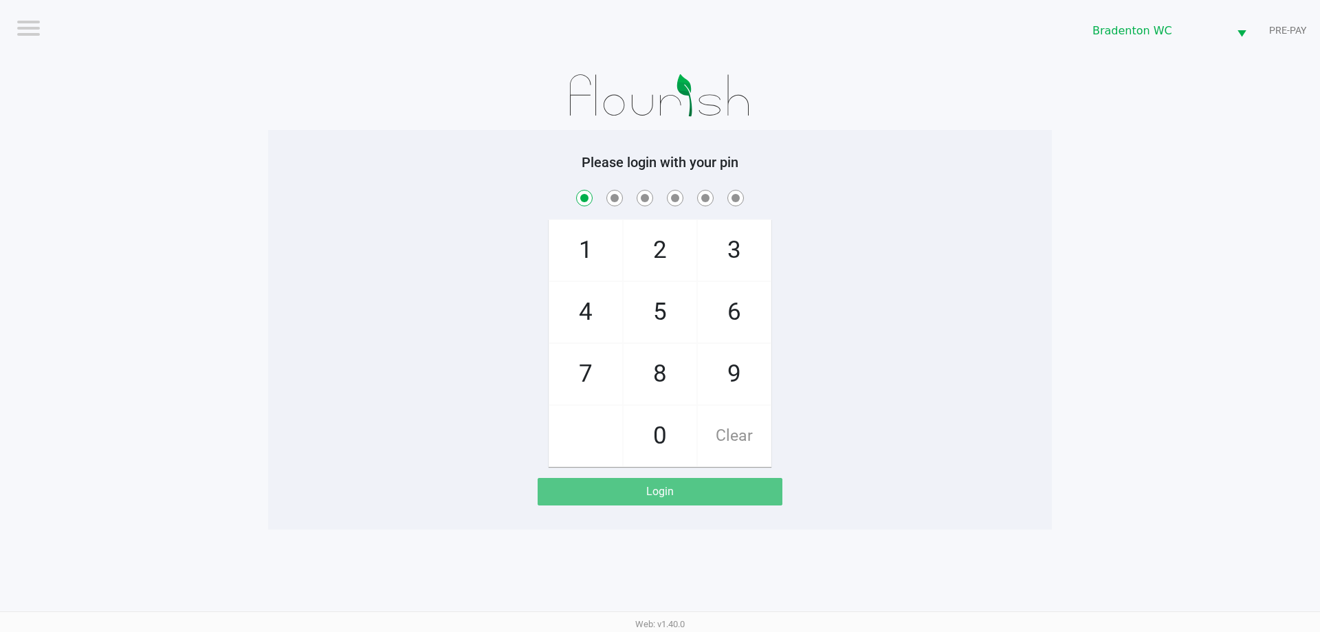
checkbox input "true"
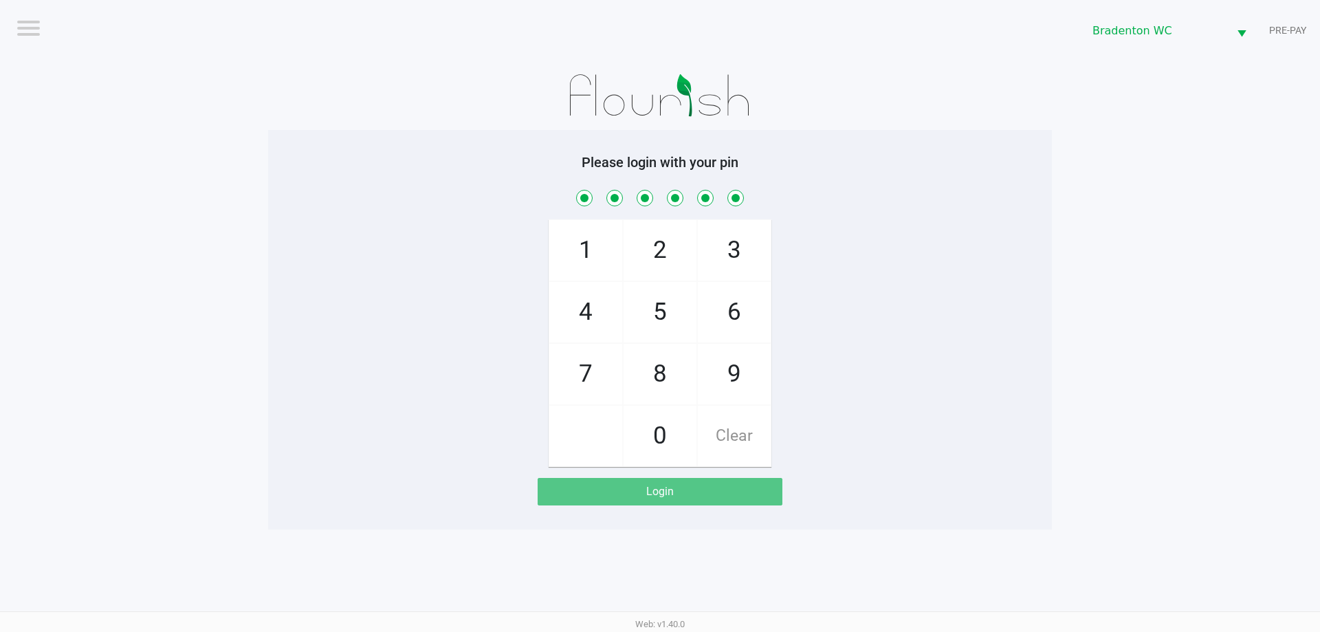
checkbox input "true"
